Goal: Task Accomplishment & Management: Manage account settings

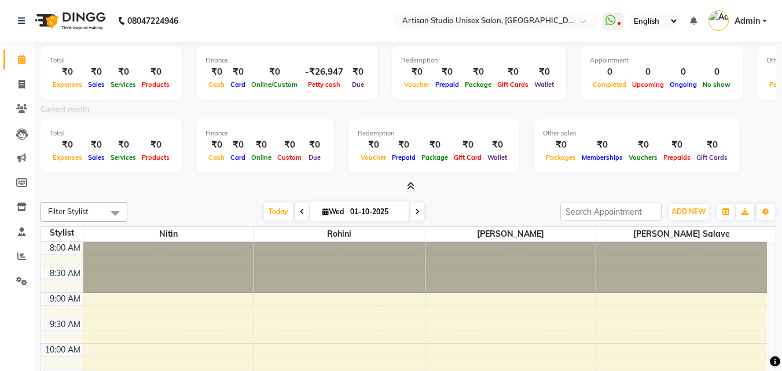
click at [416, 186] on div at bounding box center [409, 187] width 736 height 12
click at [24, 258] on icon at bounding box center [21, 256] width 9 height 9
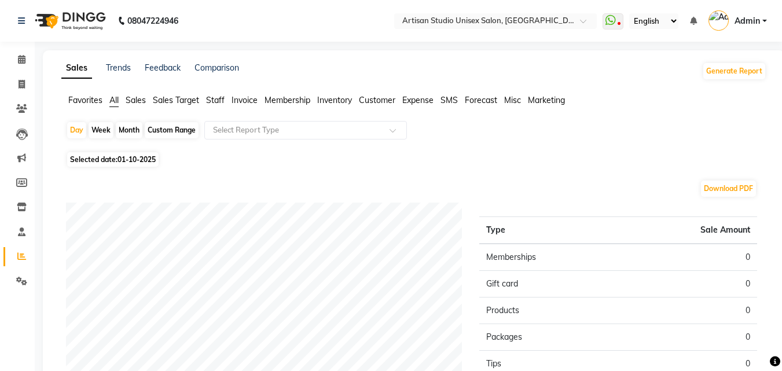
click at [121, 130] on div "Month" at bounding box center [129, 130] width 27 height 16
select select "10"
select select "2025"
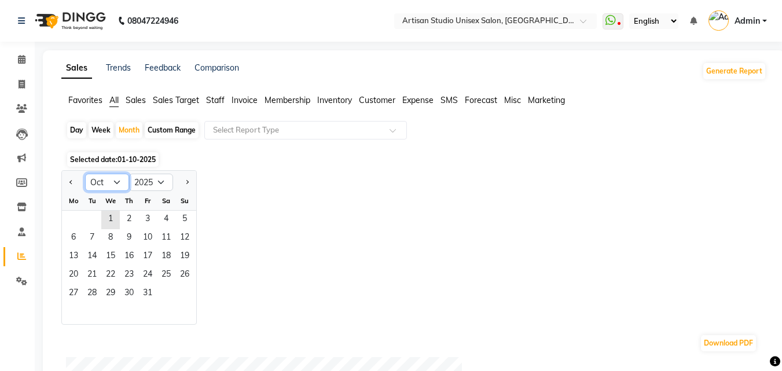
click at [93, 177] on select "Jan Feb Mar Apr May Jun [DATE] Aug Sep Oct Nov Dec" at bounding box center [107, 182] width 44 height 17
select select "9"
click at [85, 174] on select "Jan Feb Mar Apr May Jun [DATE] Aug Sep Oct Nov Dec" at bounding box center [107, 182] width 44 height 17
click at [98, 295] on span "30" at bounding box center [92, 294] width 19 height 19
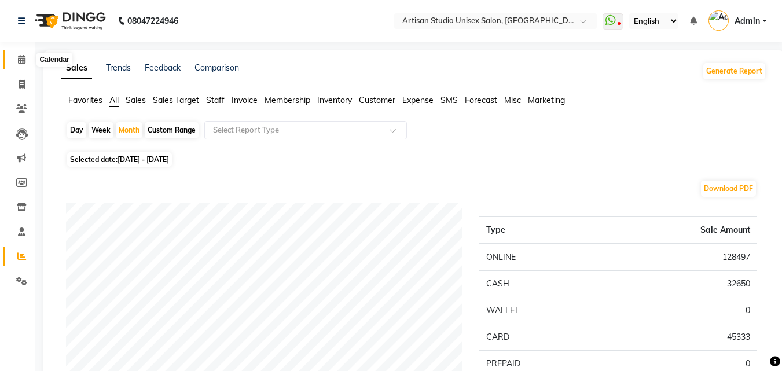
click at [20, 61] on icon at bounding box center [22, 59] width 8 height 9
